Goal: Use online tool/utility: Utilize a website feature to perform a specific function

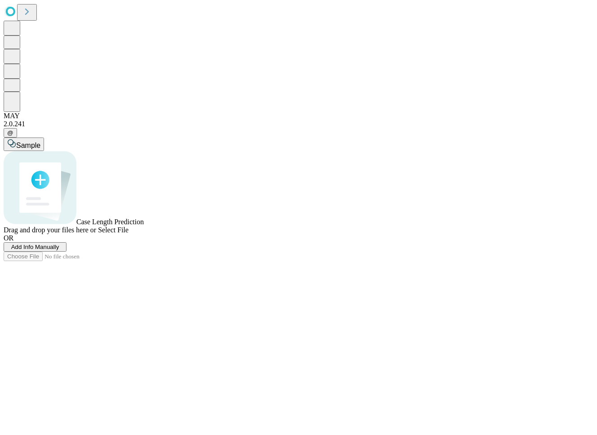
click at [59, 250] on span "Add Info Manually" at bounding box center [35, 247] width 48 height 7
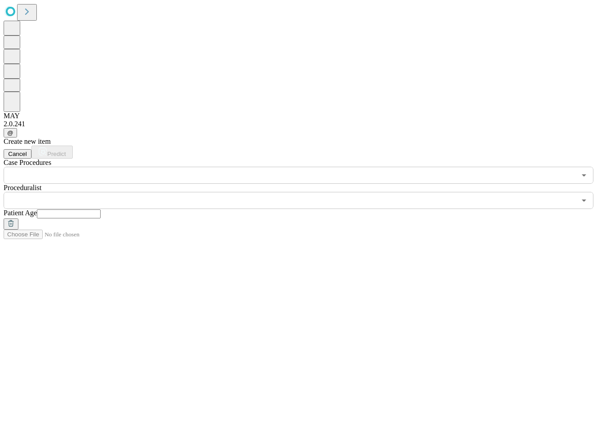
click at [182, 167] on input "text" at bounding box center [290, 175] width 573 height 17
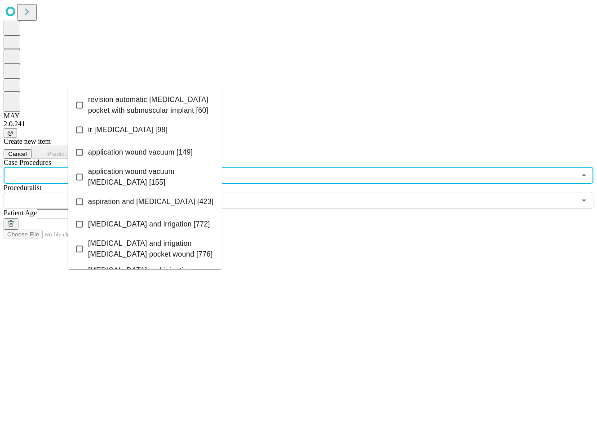
click at [162, 141] on li "application wound vacuum [149]" at bounding box center [145, 152] width 154 height 22
click at [150, 221] on li "[MEDICAL_DATA] and irrigation [772]" at bounding box center [145, 224] width 154 height 22
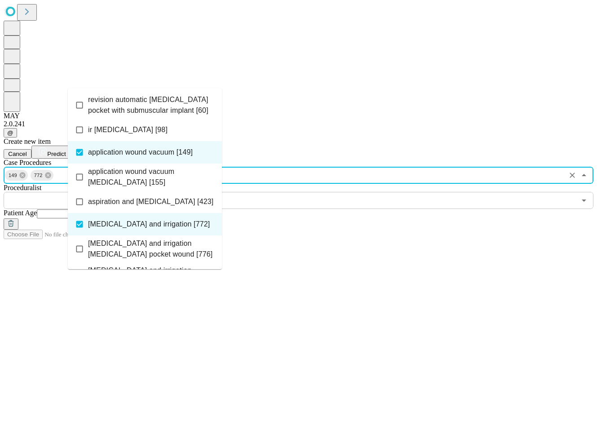
click at [280, 192] on input "text" at bounding box center [290, 200] width 573 height 17
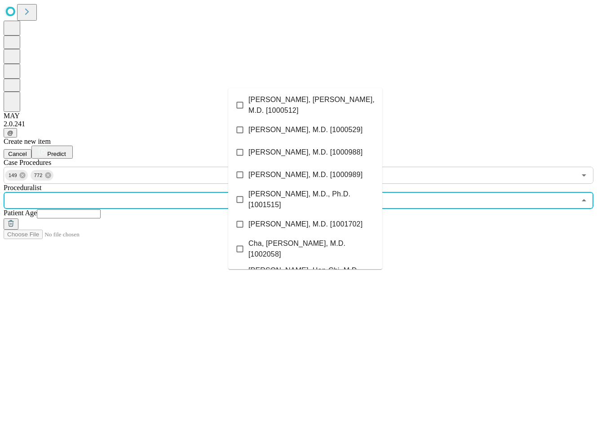
click at [321, 193] on span "[PERSON_NAME], M.D., Ph.D. [1001515]" at bounding box center [312, 200] width 127 height 22
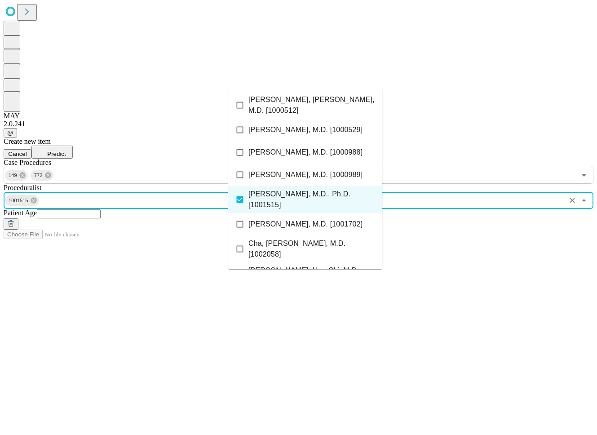
click at [101, 209] on input "text" at bounding box center [69, 213] width 64 height 9
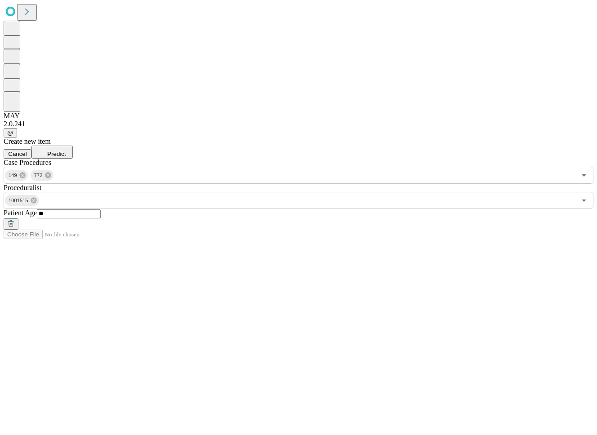
type input "**"
click at [546, 138] on div "Create new item Cancel Predict Case Procedures 149 772 ​ Proceduralist 1001515 …" at bounding box center [299, 184] width 590 height 92
click at [66, 151] on span "Predict" at bounding box center [56, 154] width 18 height 7
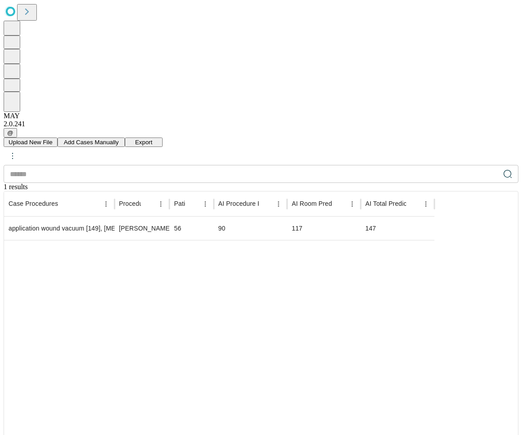
click at [58, 138] on button "Upload New File" at bounding box center [31, 142] width 54 height 9
click at [356, 240] on div at bounding box center [219, 367] width 431 height 254
click at [358, 240] on div at bounding box center [219, 367] width 431 height 254
click at [355, 240] on div at bounding box center [219, 367] width 431 height 254
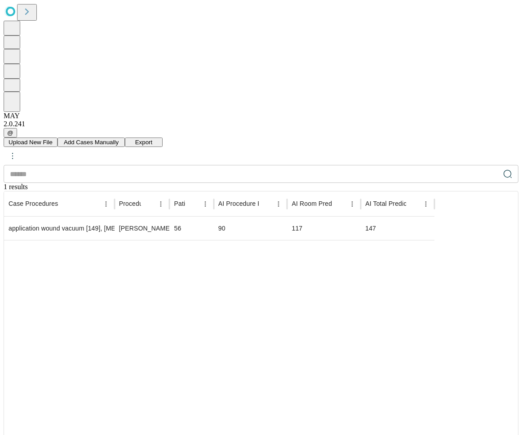
drag, startPoint x: 350, startPoint y: 216, endPoint x: 338, endPoint y: 213, distance: 12.2
click at [344, 240] on div at bounding box center [219, 367] width 431 height 254
